Goal: Transaction & Acquisition: Download file/media

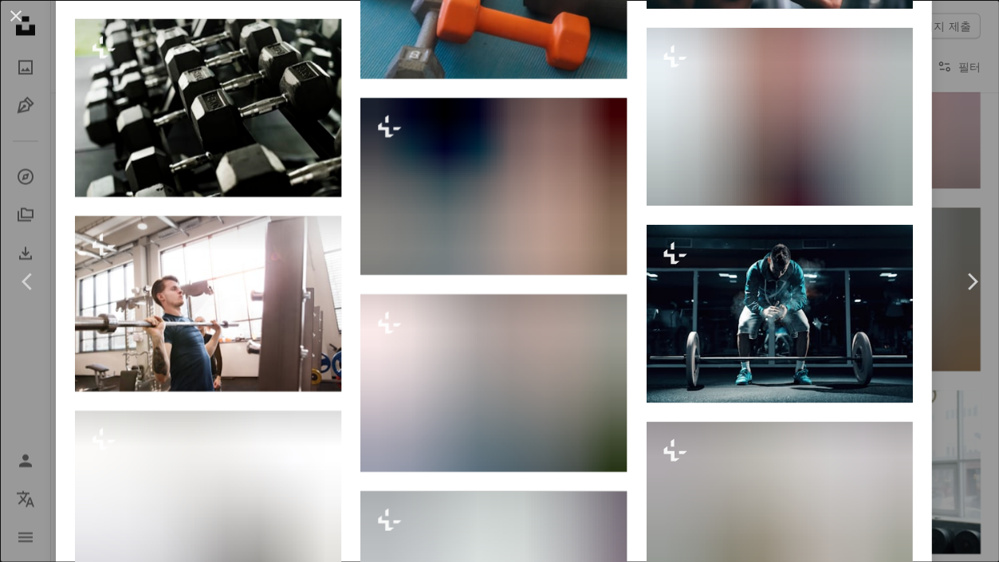
scroll to position [3386, 0]
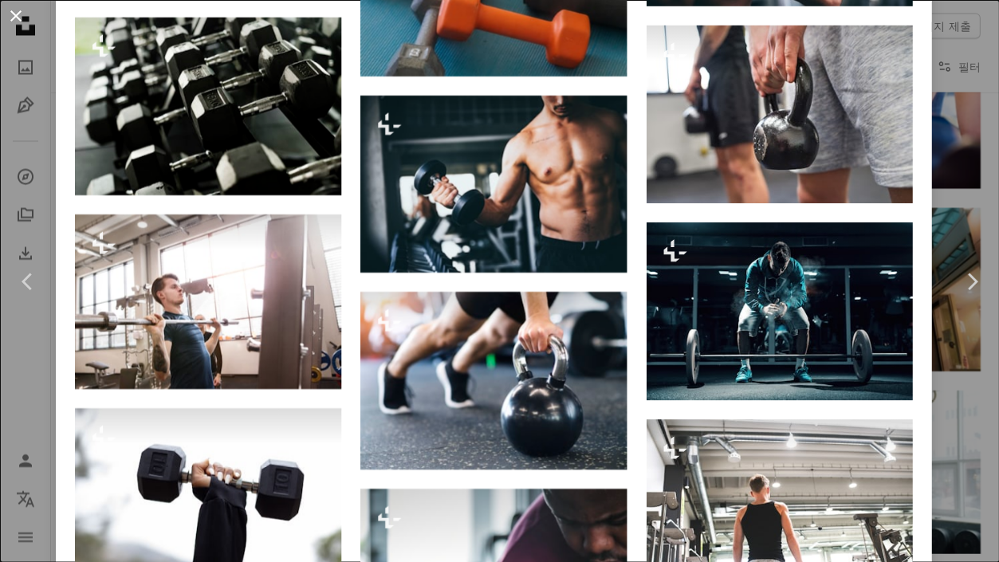
click at [16, 19] on button "An X shape" at bounding box center [15, 15] width 19 height 19
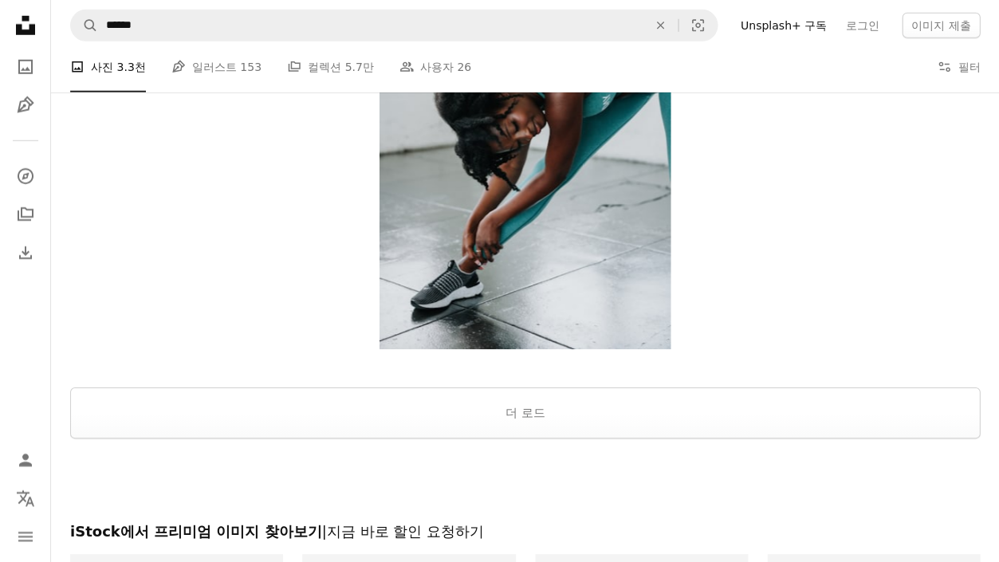
scroll to position [44509, 0]
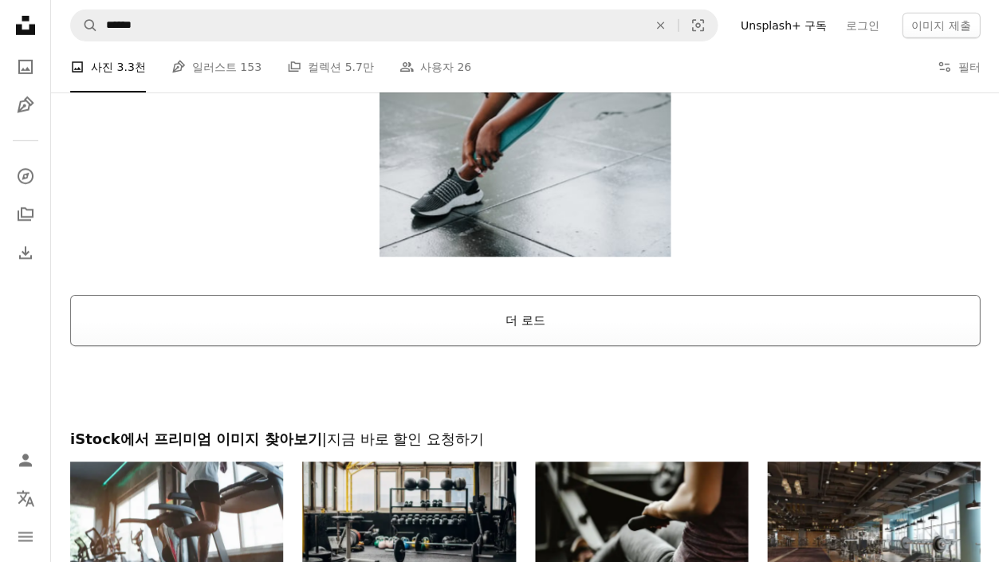
click at [503, 300] on button "더 로드" at bounding box center [524, 320] width 909 height 51
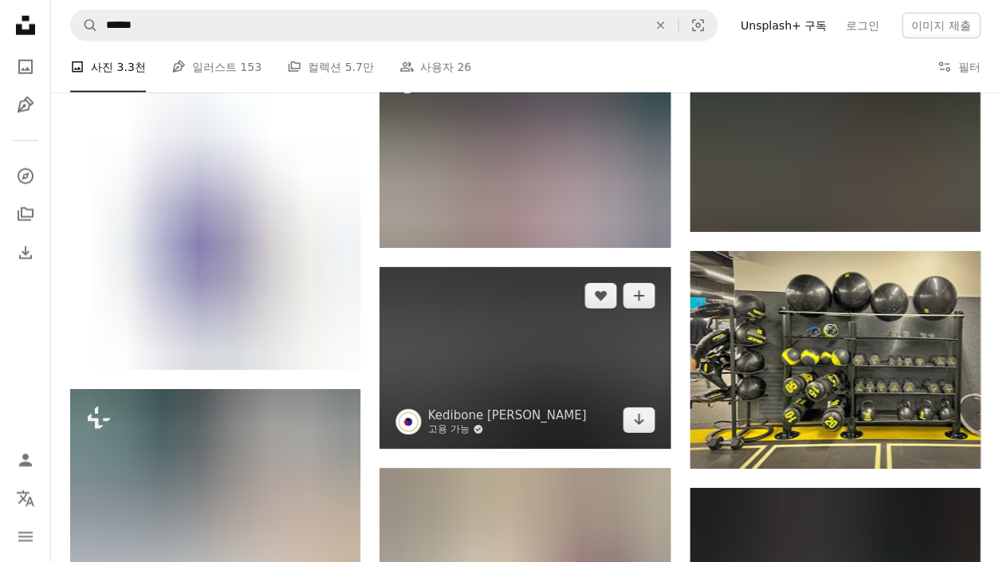
scroll to position [56373, 0]
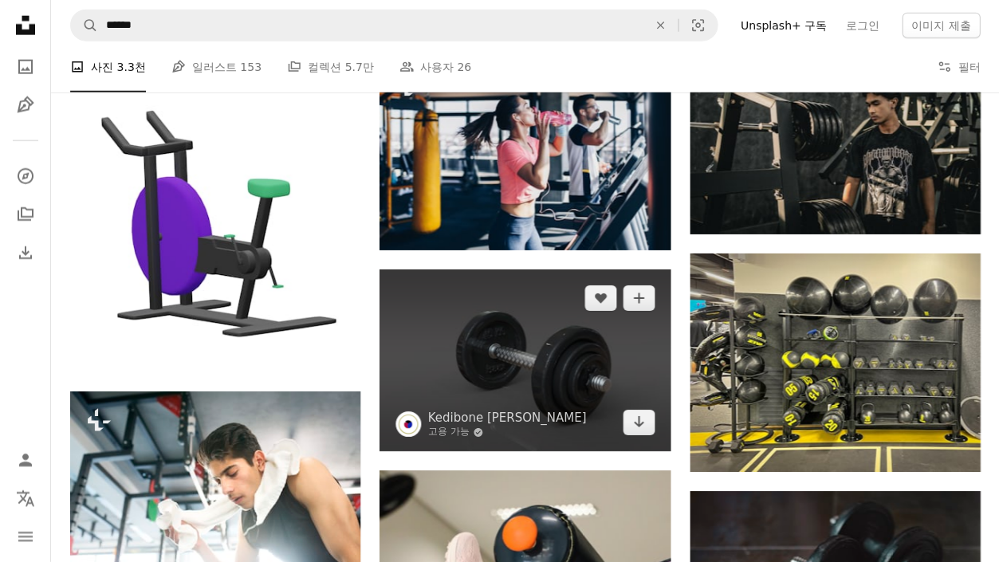
click at [542, 343] on img at bounding box center [524, 360] width 290 height 182
click at [531, 281] on img at bounding box center [524, 360] width 290 height 182
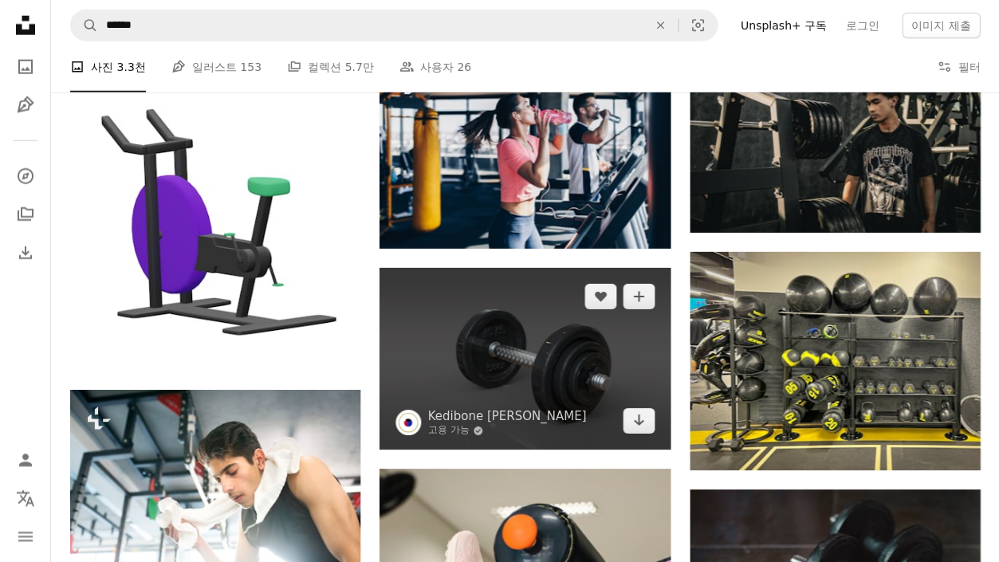
click at [531, 281] on img at bounding box center [524, 359] width 290 height 182
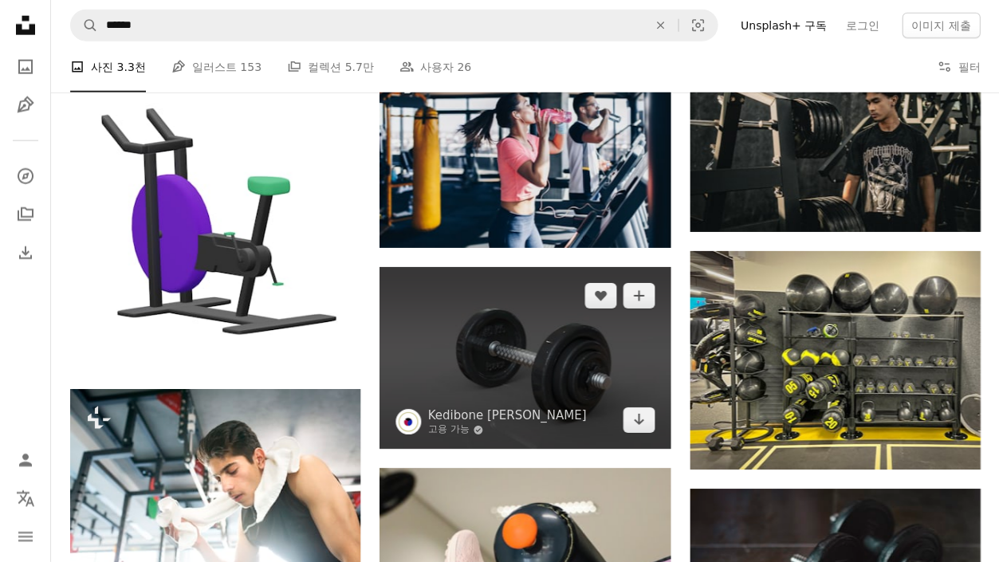
click at [531, 281] on img at bounding box center [524, 358] width 290 height 182
click at [639, 283] on button "A plus sign" at bounding box center [638, 296] width 32 height 26
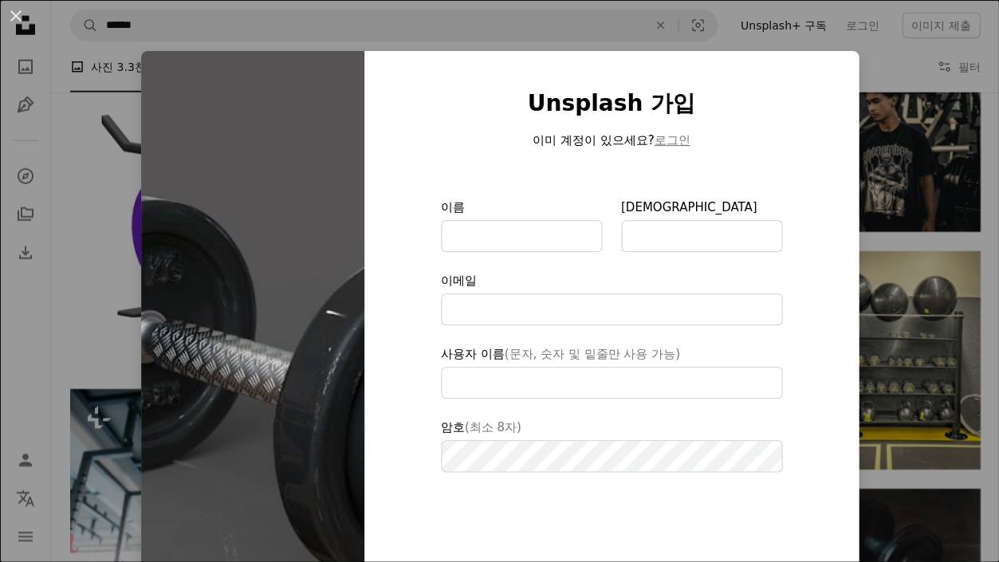
click at [534, 259] on form "이름 성 이메일 사용자 이름 (문자, 숫자 및 밑줄만 사용 가능) 암호 (최소 8자) 가입 가입하는 경우, 귀하는 이용약관 및 개인정보 취급방…" at bounding box center [611, 423] width 341 height 450
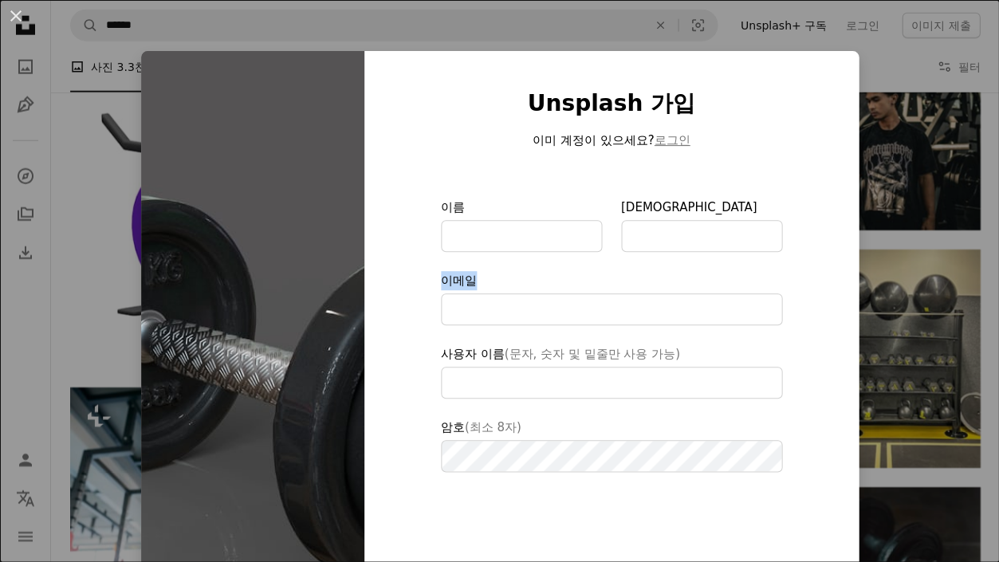
scroll to position [0, 0]
click at [305, 215] on img at bounding box center [252, 368] width 223 height 635
click at [4, 23] on div "An X shape Unsplash 가입 이미 계정이 있으세요? 로그인 이름 성 이메일 사용자 이름 (문자, 숫자 및 밑줄만 사용 가능) 암호…" at bounding box center [499, 281] width 999 height 562
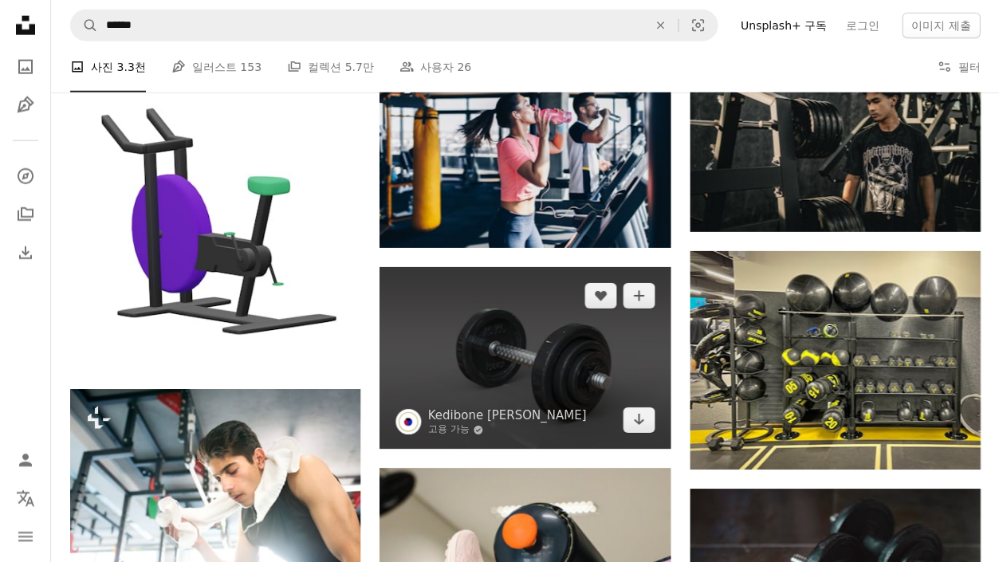
click at [435, 281] on img at bounding box center [524, 358] width 290 height 182
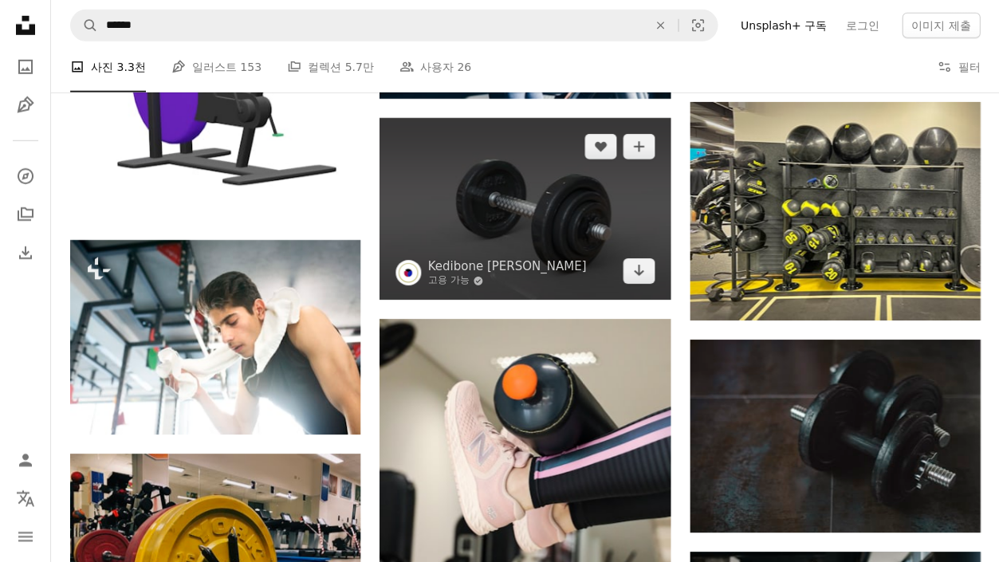
click at [452, 199] on img at bounding box center [524, 209] width 290 height 182
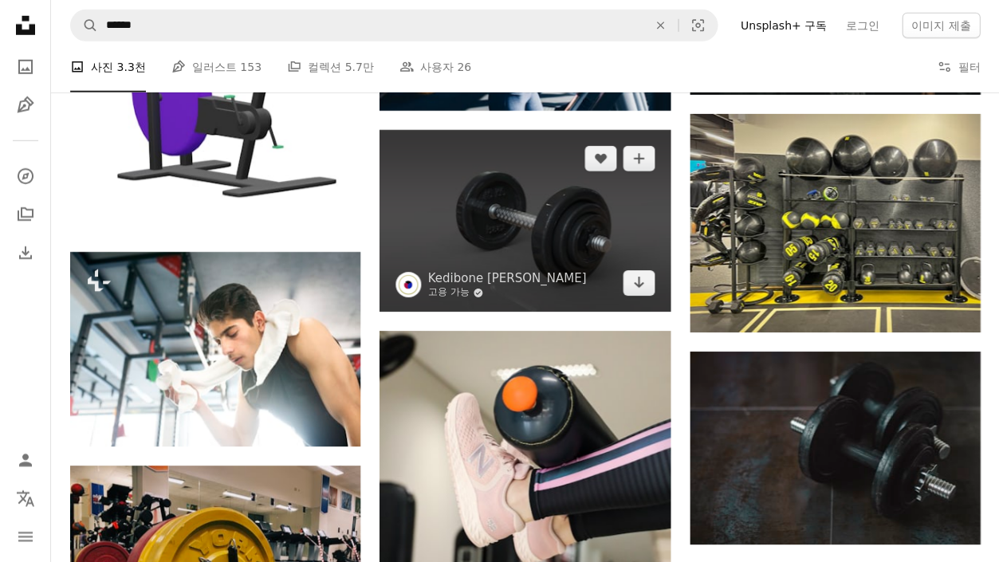
scroll to position [56513, 0]
click at [451, 286] on link "고용 가능 A checkmark inside of a circle" at bounding box center [506, 292] width 159 height 13
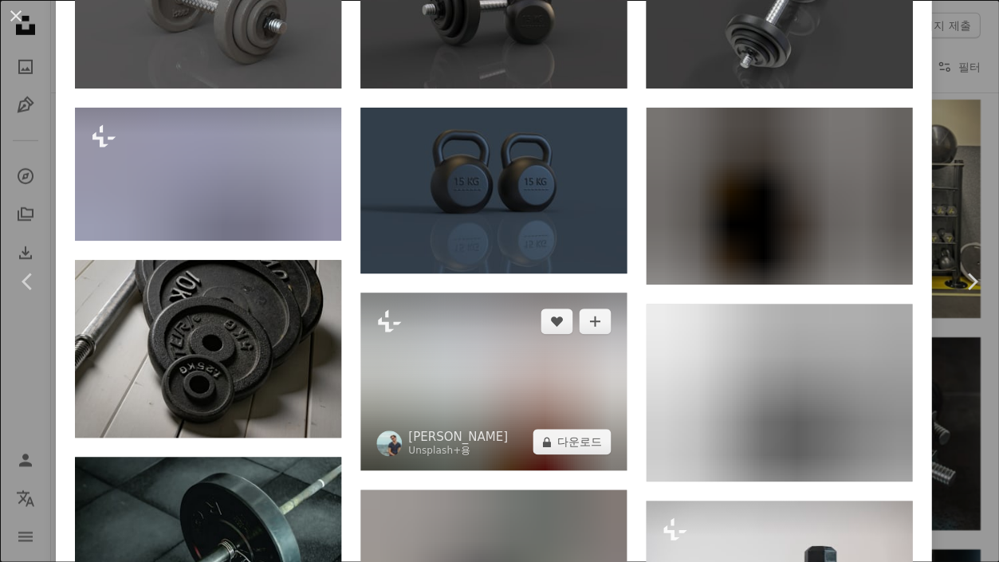
scroll to position [1348, 0]
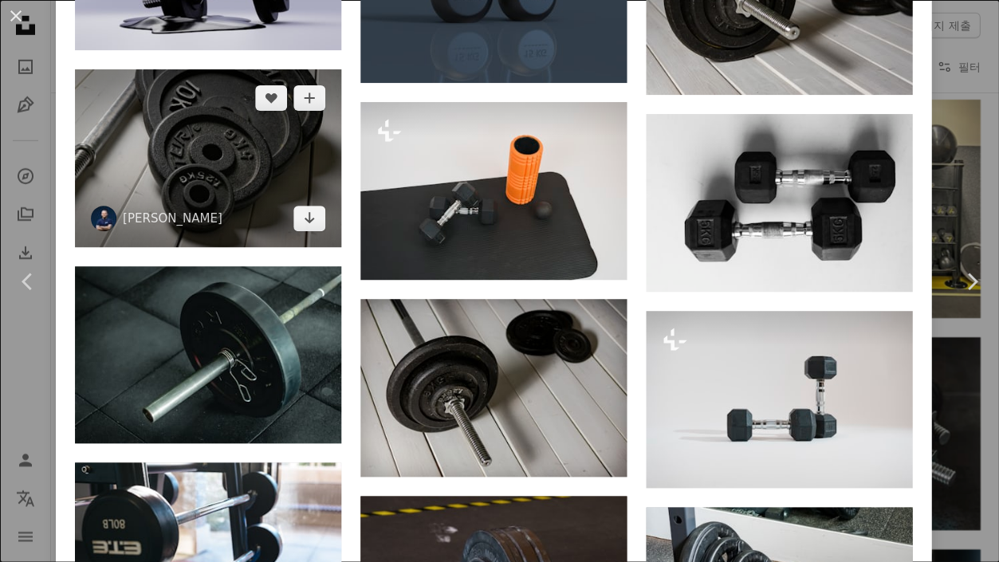
click at [201, 161] on img at bounding box center [208, 158] width 266 height 178
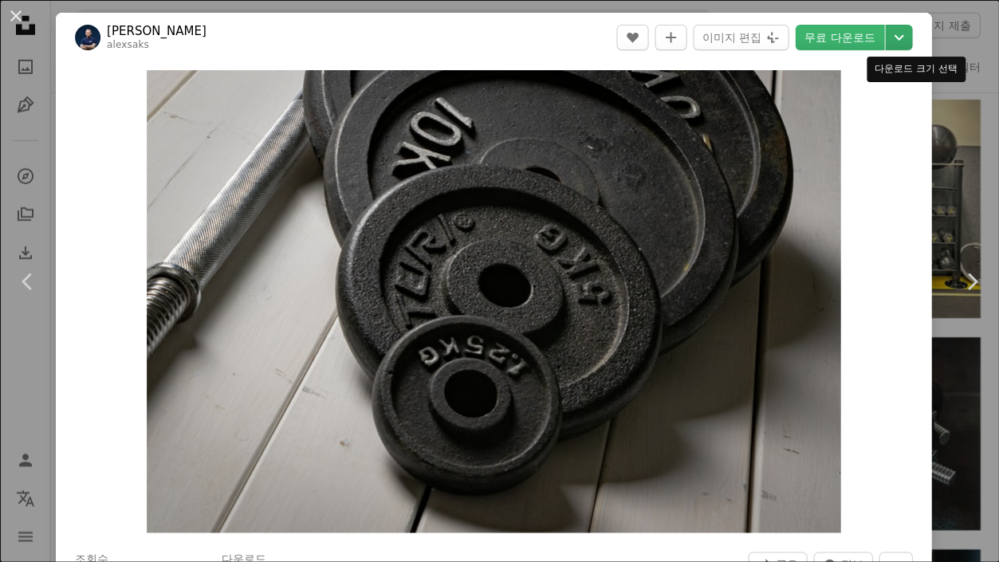
click at [911, 37] on icon "Chevron down" at bounding box center [898, 37] width 26 height 19
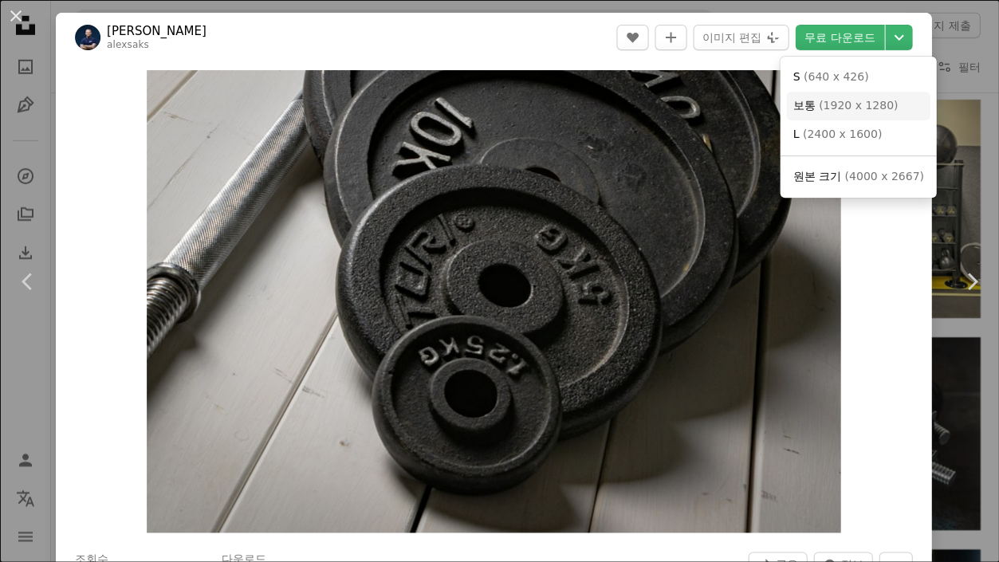
click at [876, 100] on span "( 1920 x 1280 )" at bounding box center [857, 105] width 79 height 13
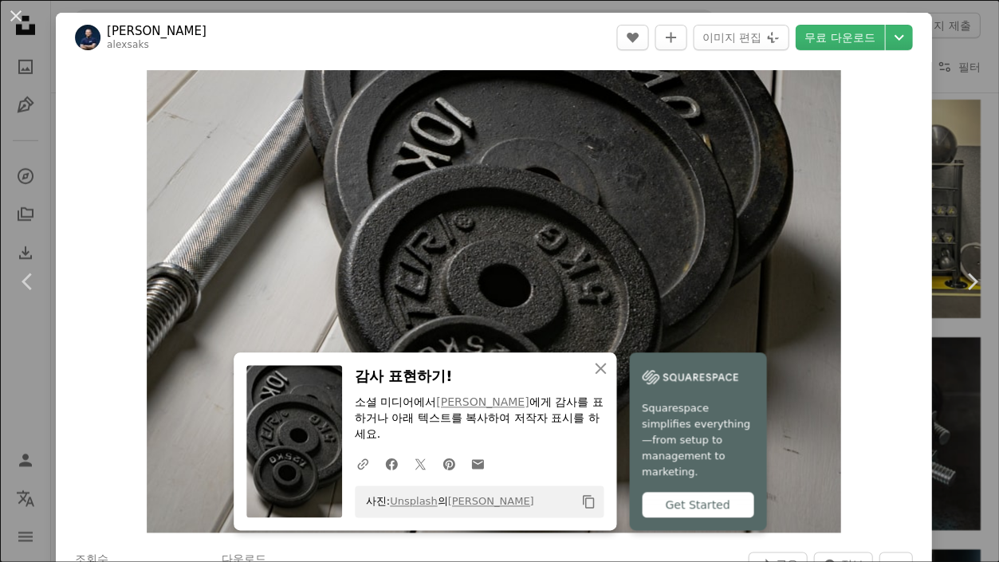
click at [21, 22] on button "An X shape" at bounding box center [15, 15] width 19 height 19
